Goal: Task Accomplishment & Management: Use online tool/utility

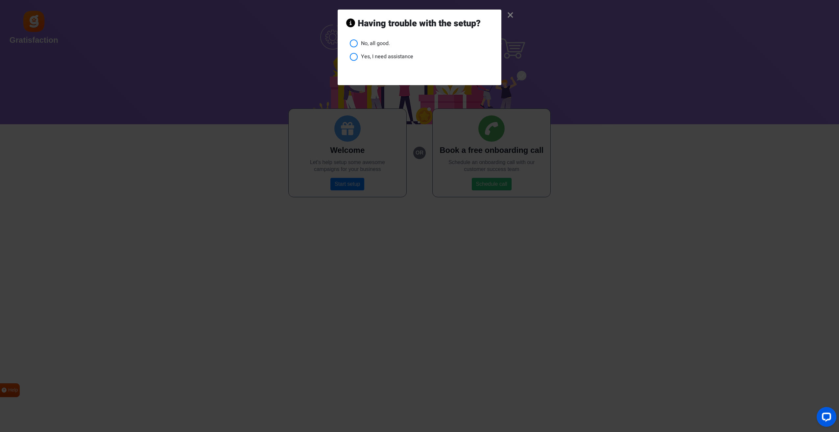
click at [367, 43] on li "No, all good." at bounding box center [421, 43] width 143 height 8
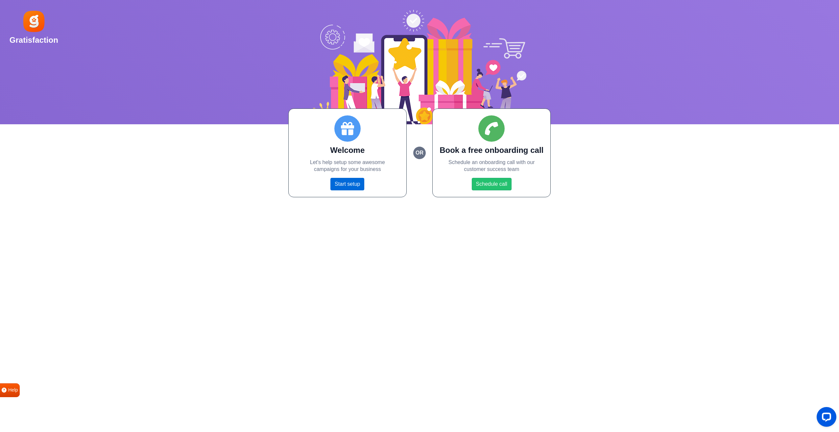
click at [345, 186] on link "Start setup" at bounding box center [347, 184] width 34 height 12
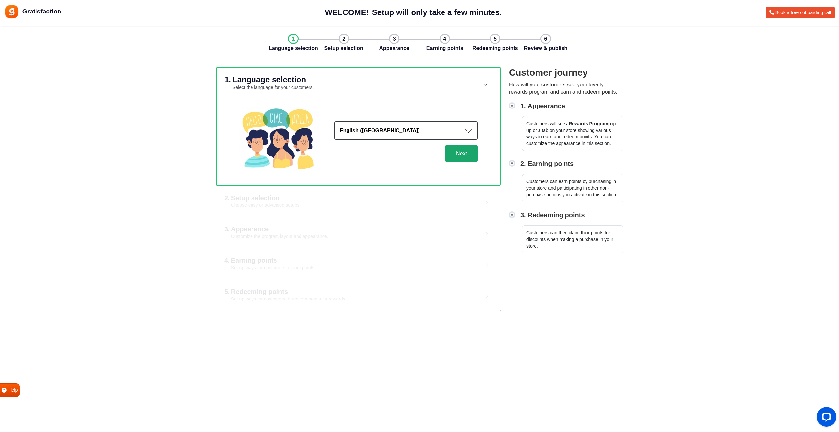
click at [464, 157] on button "Next" at bounding box center [461, 153] width 33 height 17
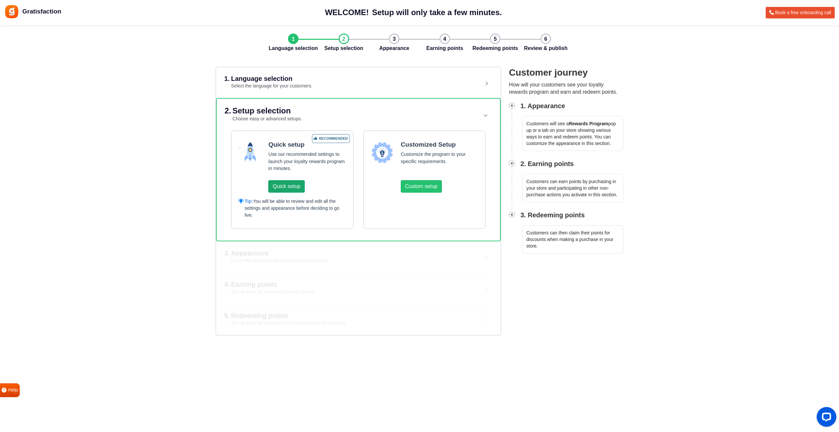
click at [299, 189] on button "Quick setup" at bounding box center [286, 186] width 36 height 12
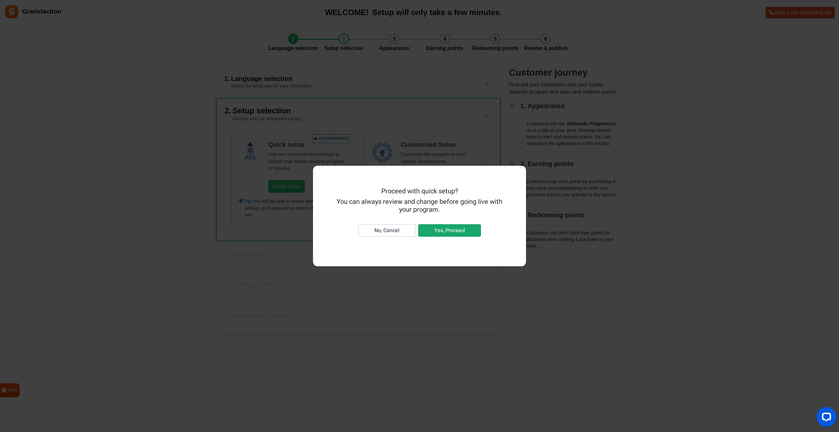
click at [453, 232] on button "Yes, Proceed" at bounding box center [449, 230] width 63 height 12
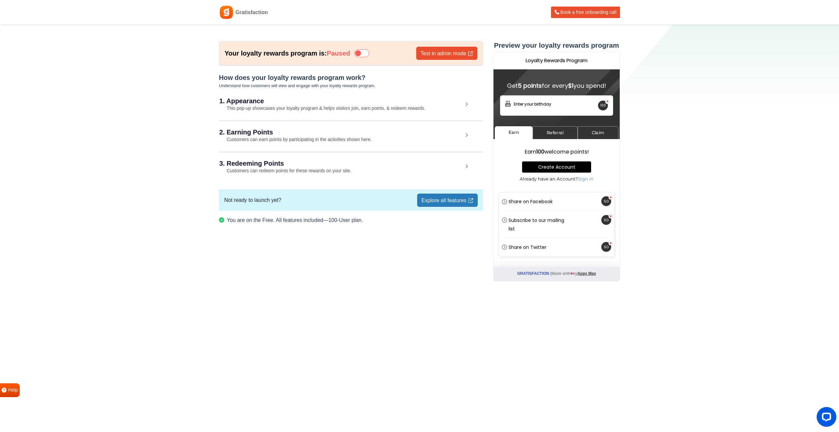
click at [436, 201] on link "Explore all features" at bounding box center [447, 200] width 60 height 13
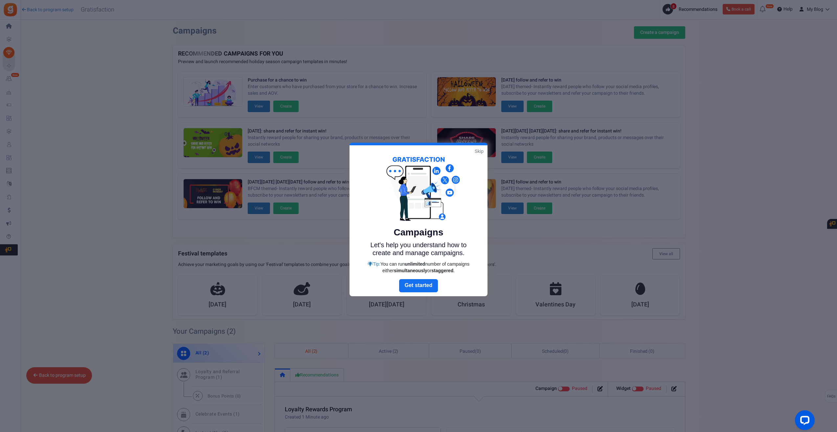
click at [479, 150] on link "Skip" at bounding box center [479, 151] width 9 height 7
